Goal: Find contact information: Find contact information

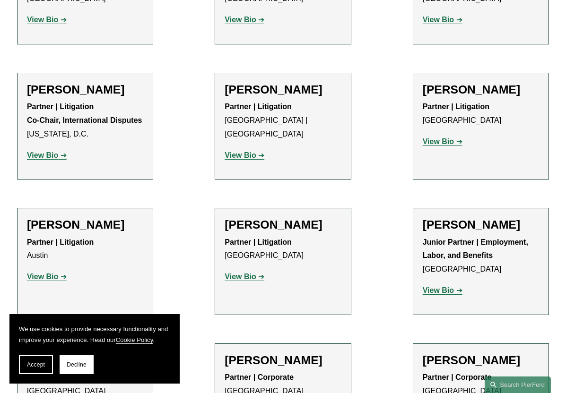
scroll to position [9114, 0]
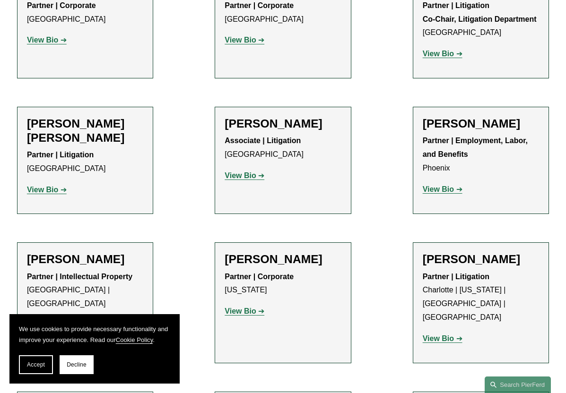
drag, startPoint x: 145, startPoint y: 202, endPoint x: 130, endPoint y: 196, distance: 15.5
drag, startPoint x: 123, startPoint y: 196, endPoint x: 27, endPoint y: 196, distance: 96.0
copy h2 "[PERSON_NAME]"
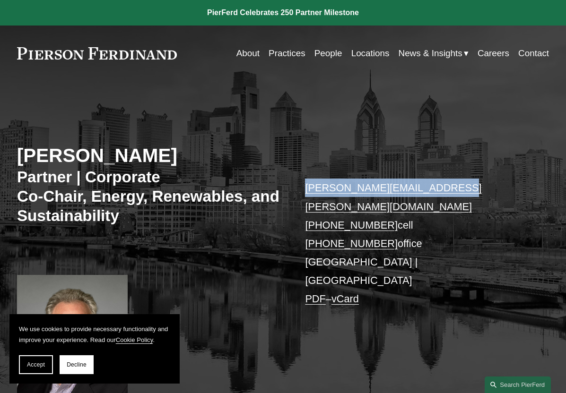
drag, startPoint x: 437, startPoint y: 192, endPoint x: 307, endPoint y: 191, distance: 129.5
click at [307, 191] on p "eric.pritchard@pierferd.com +1.215.514.8754 cell +1.267.627.1292 office Philade…" at bounding box center [416, 244] width 222 height 130
copy link "eric.pritchard@pierferd.com"
